Goal: Information Seeking & Learning: Learn about a topic

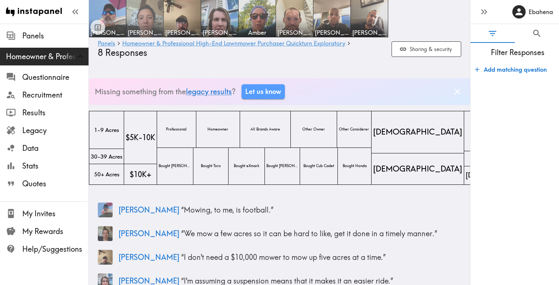
click at [150, 18] on img at bounding box center [144, 18] width 39 height 39
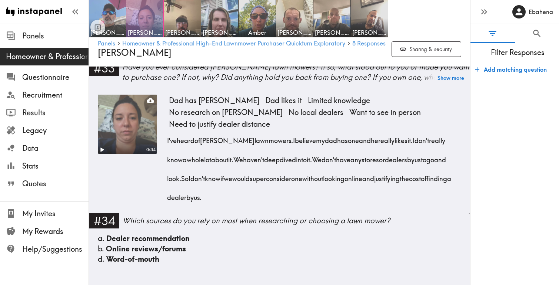
scroll to position [2364, 0]
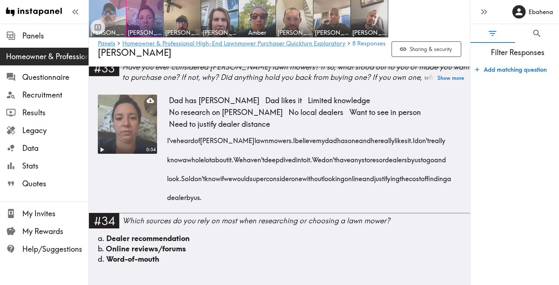
click at [119, 17] on img at bounding box center [107, 18] width 39 height 39
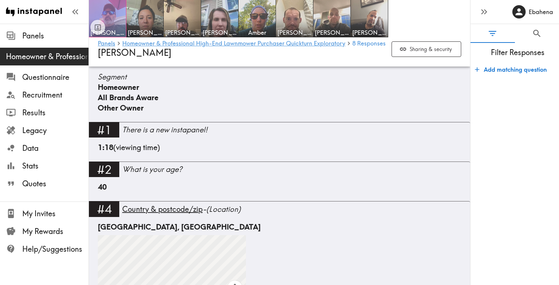
scroll to position [211, 0]
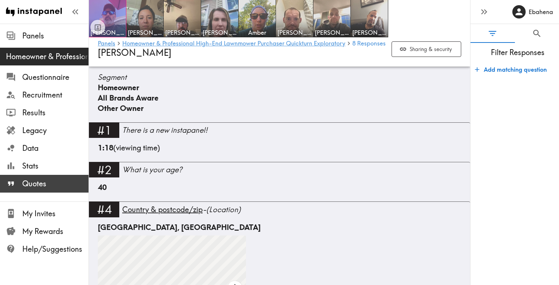
click at [53, 183] on span "Quotes" at bounding box center [55, 184] width 66 height 10
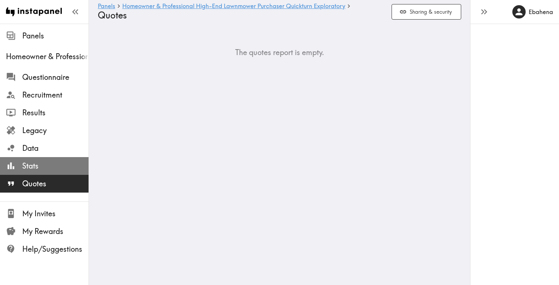
click at [56, 164] on span "Stats" at bounding box center [55, 166] width 66 height 10
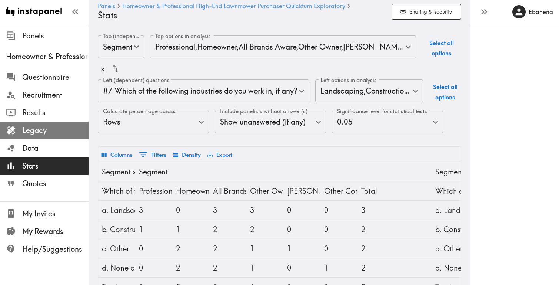
click at [55, 133] on span "Legacy" at bounding box center [55, 130] width 66 height 10
